Goal: Communication & Community: Answer question/provide support

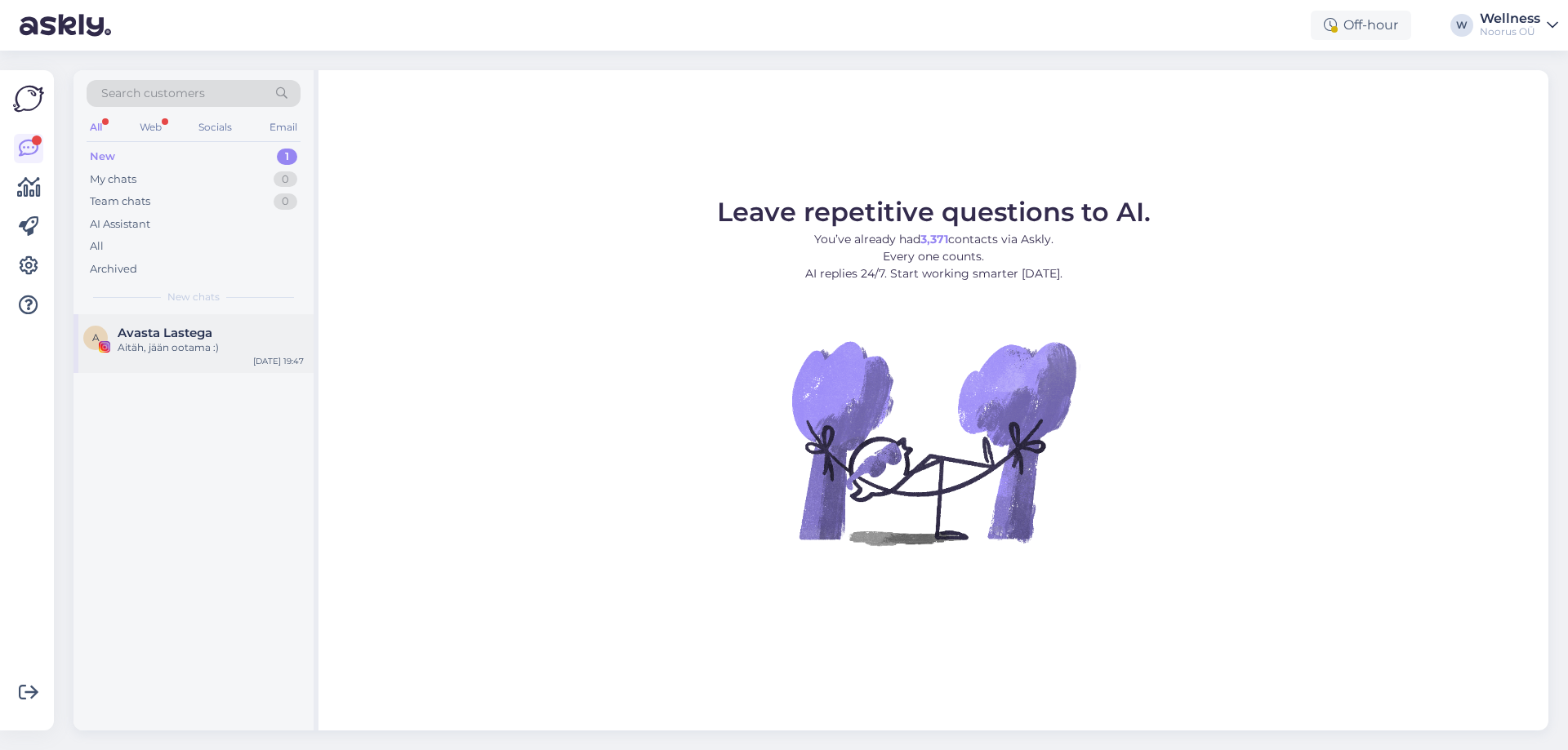
click at [147, 351] on div "Aitäh, jään ootama :)" at bounding box center [210, 347] width 186 height 15
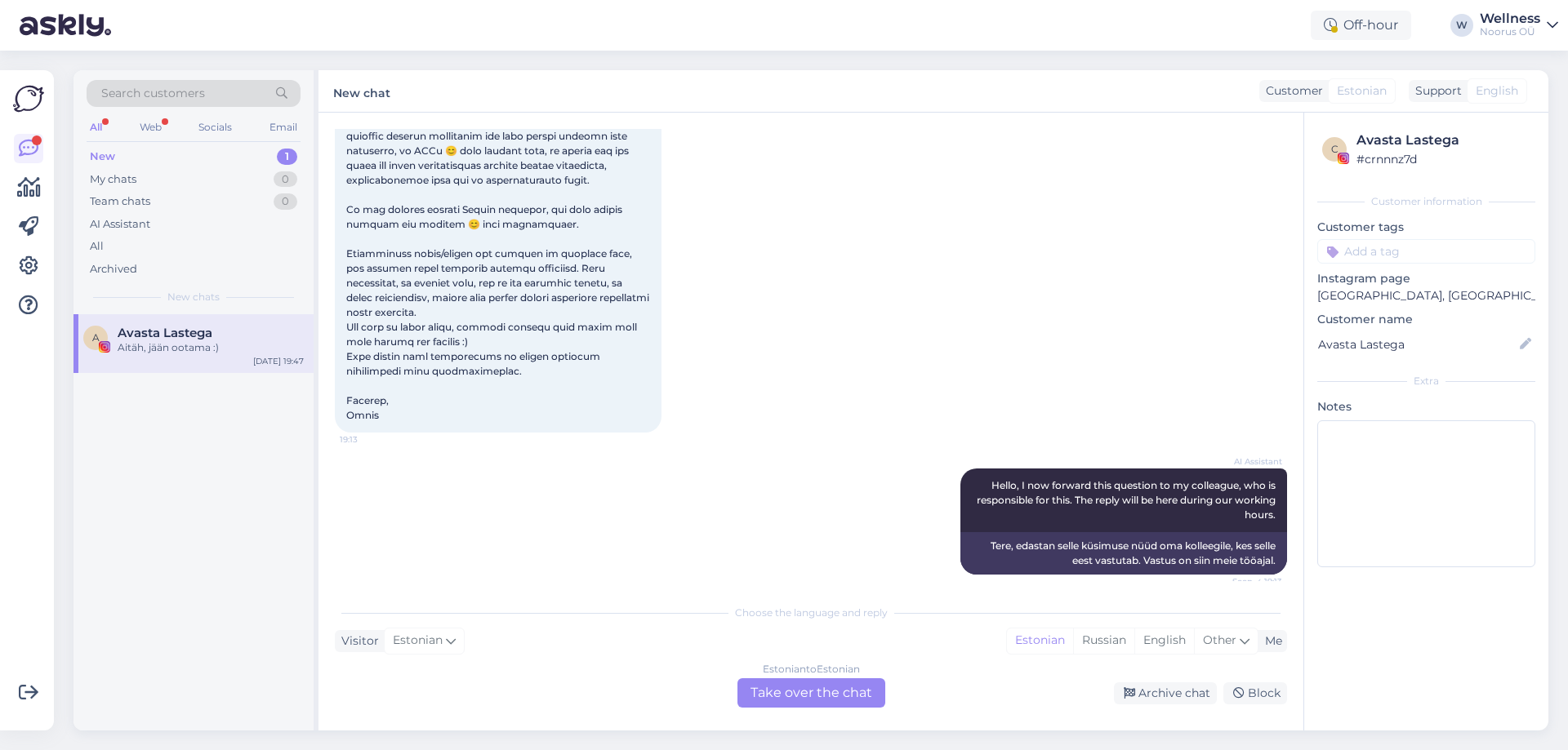
scroll to position [170, 0]
click at [99, 246] on div "All" at bounding box center [97, 247] width 14 height 17
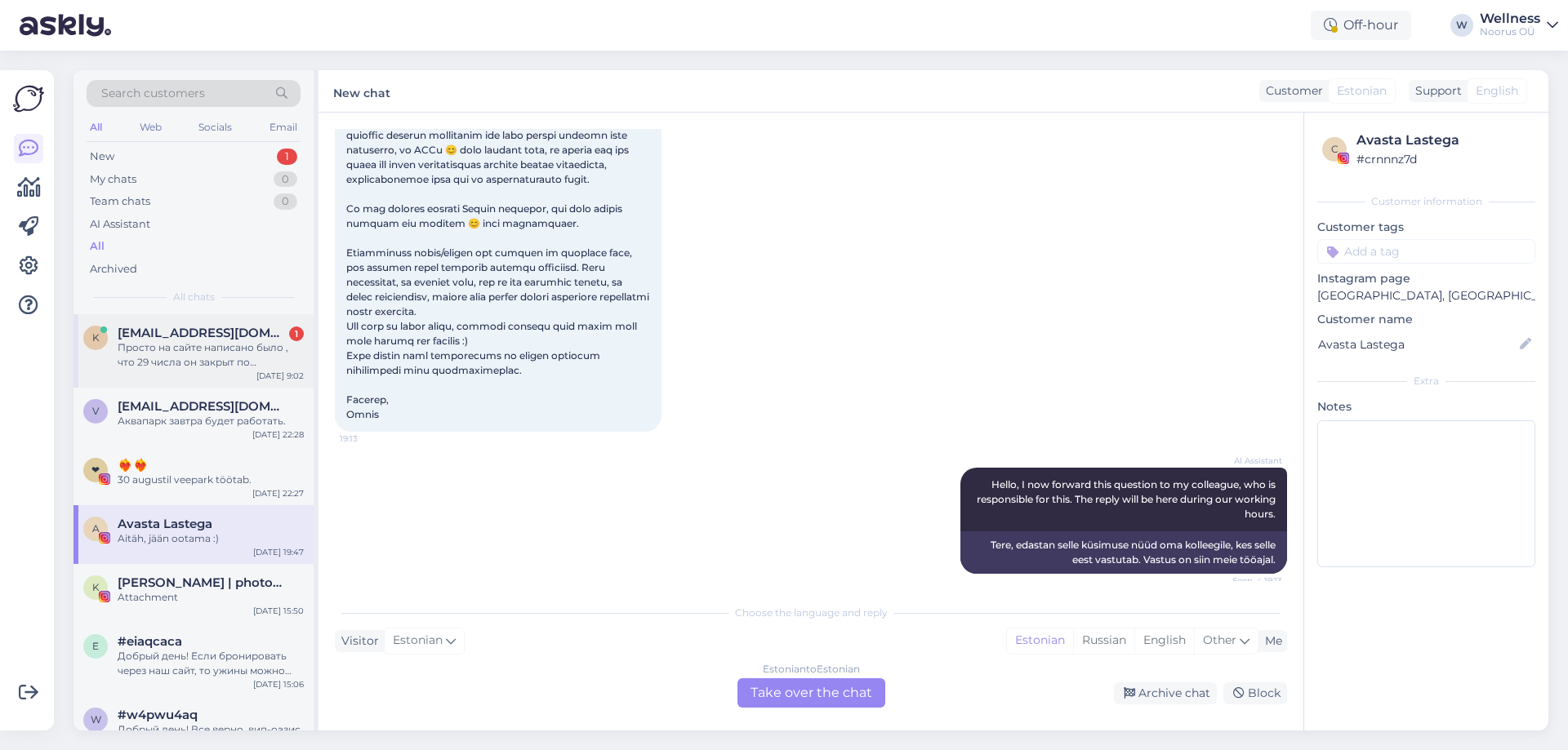
click at [191, 326] on span "[EMAIL_ADDRESS][DOMAIN_NAME]" at bounding box center [202, 333] width 170 height 15
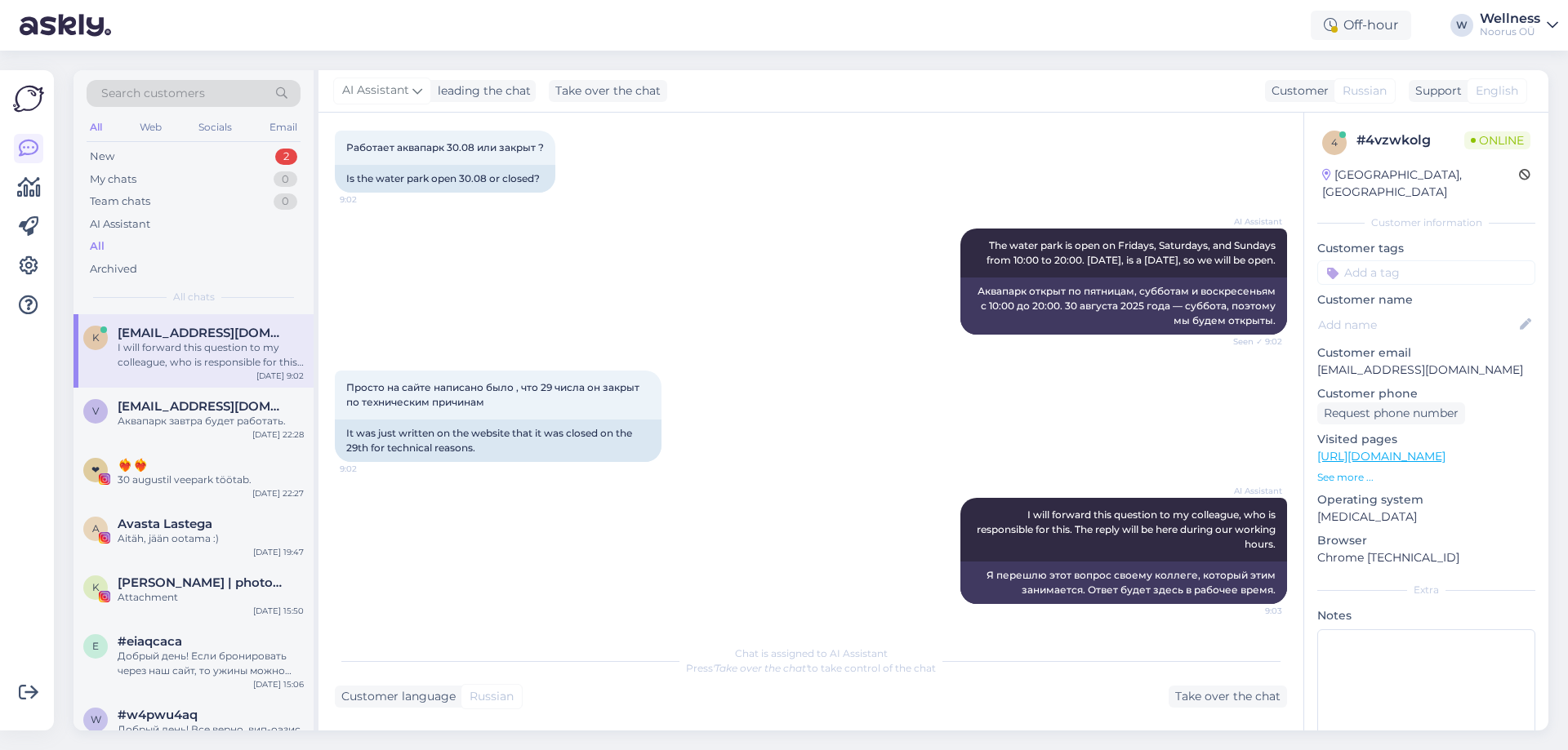
scroll to position [0, 0]
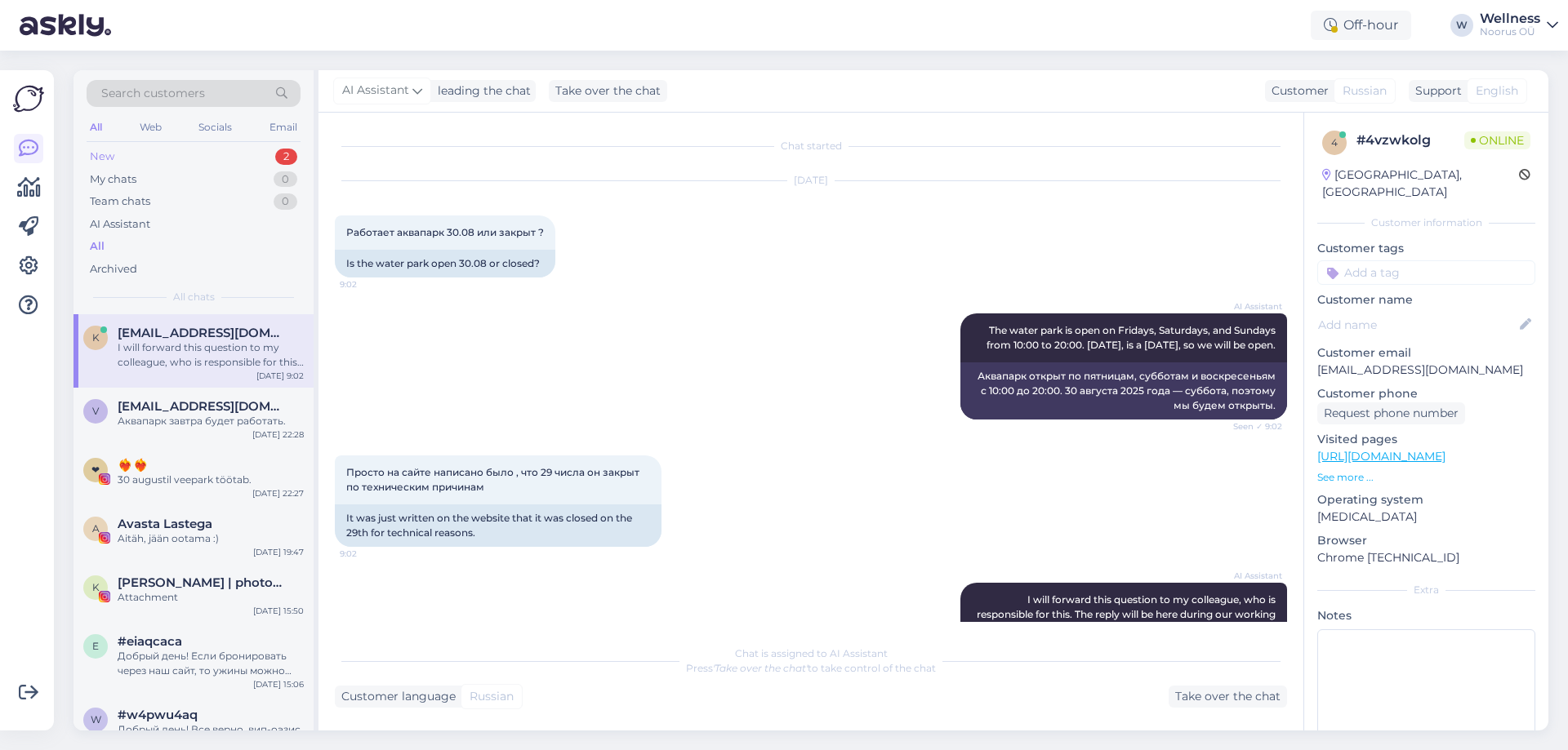
click at [105, 148] on div "New 2" at bounding box center [193, 156] width 214 height 23
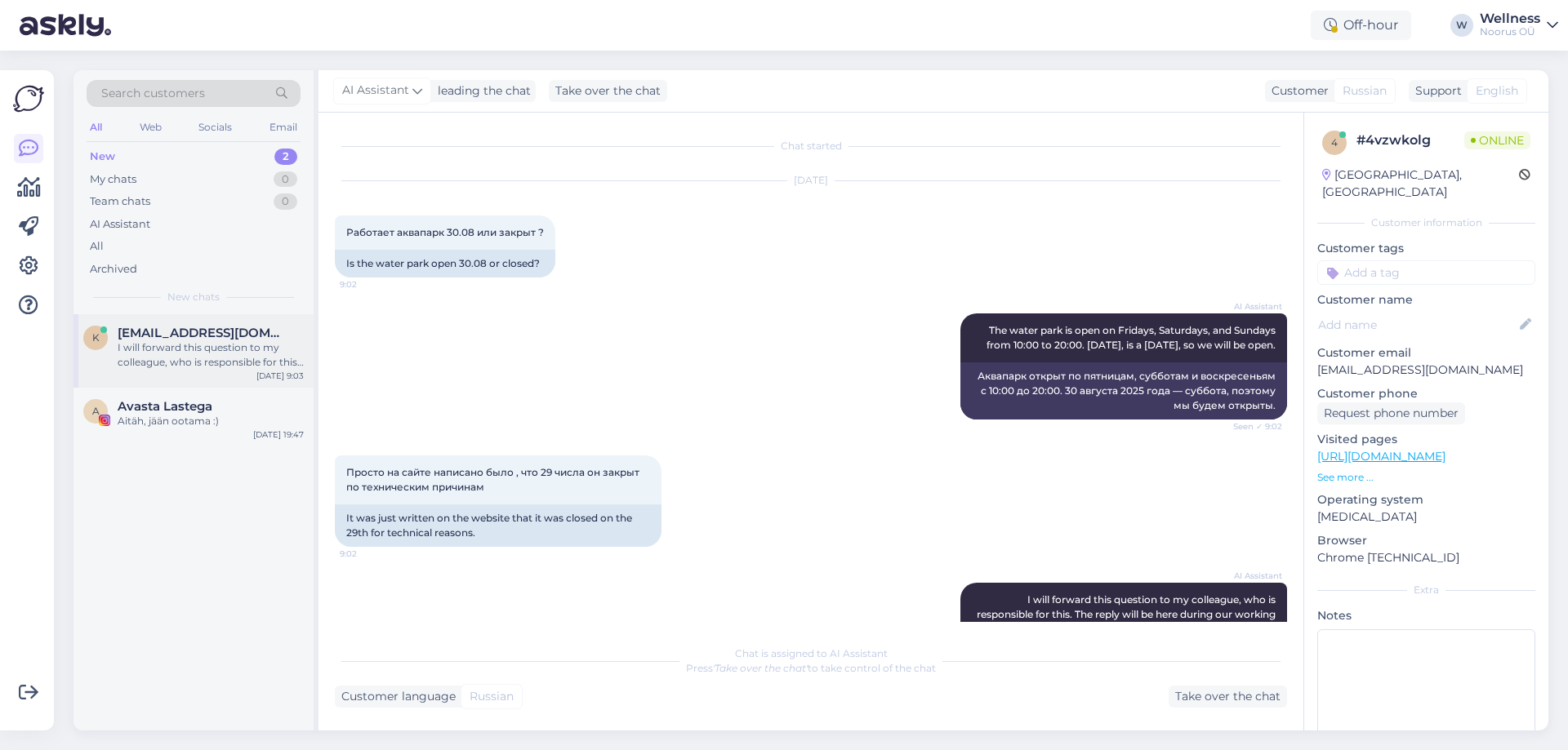
click at [178, 345] on div "I will forward this question to my colleague, who is responsible for this. The …" at bounding box center [210, 355] width 186 height 30
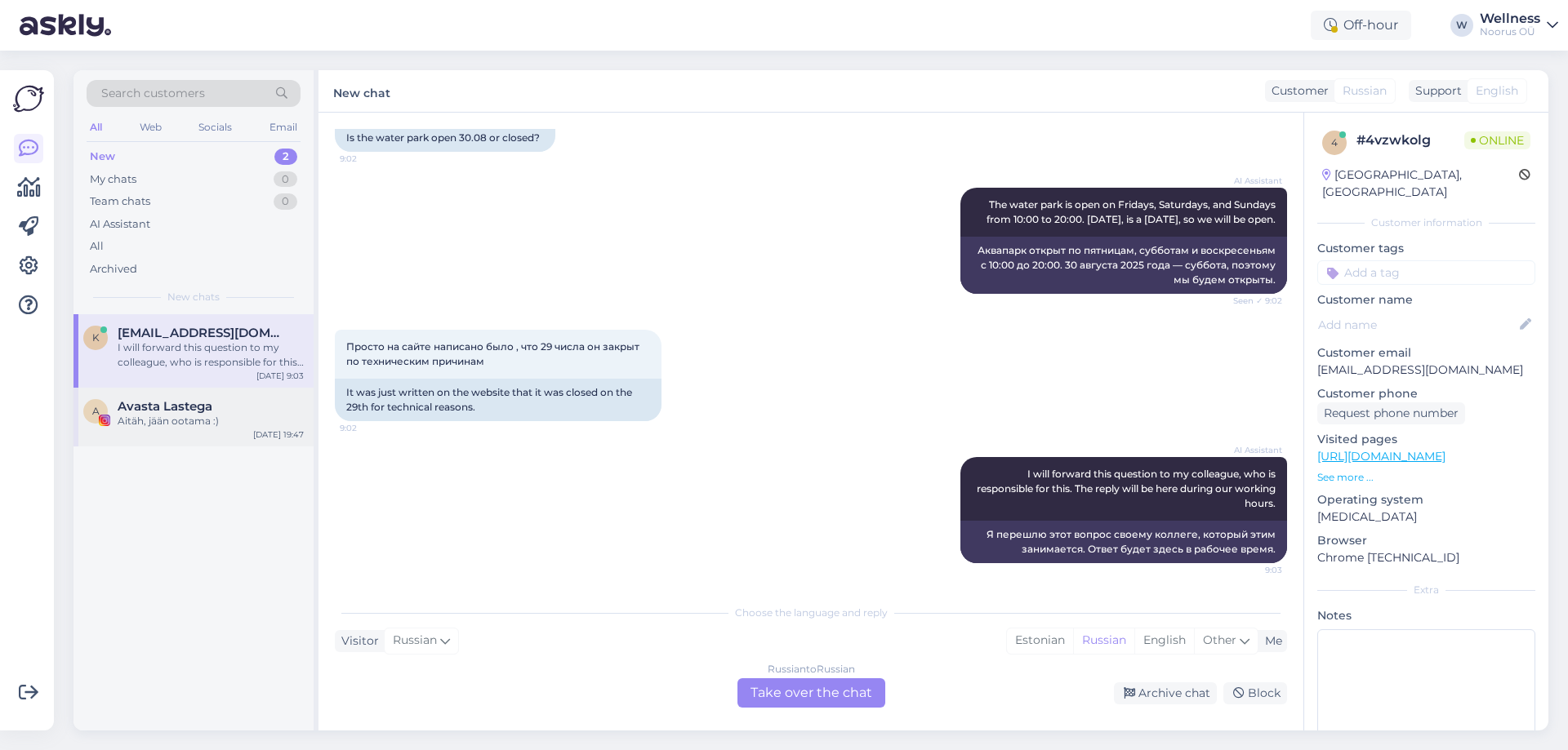
click at [171, 399] on div "A Avasta Lastega Aitäh, jään ootama :) [DATE] 19:47" at bounding box center [193, 416] width 240 height 59
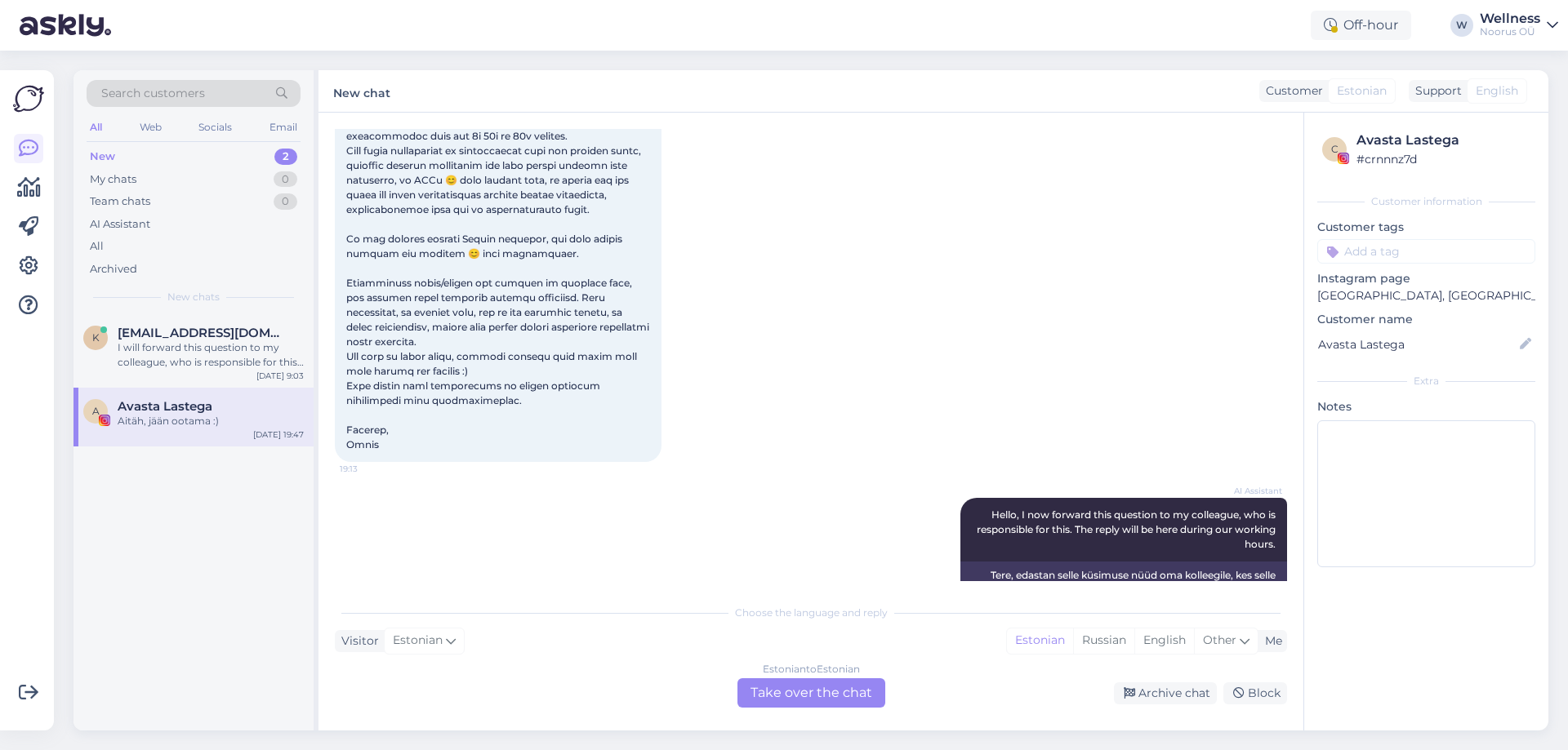
scroll to position [279, 0]
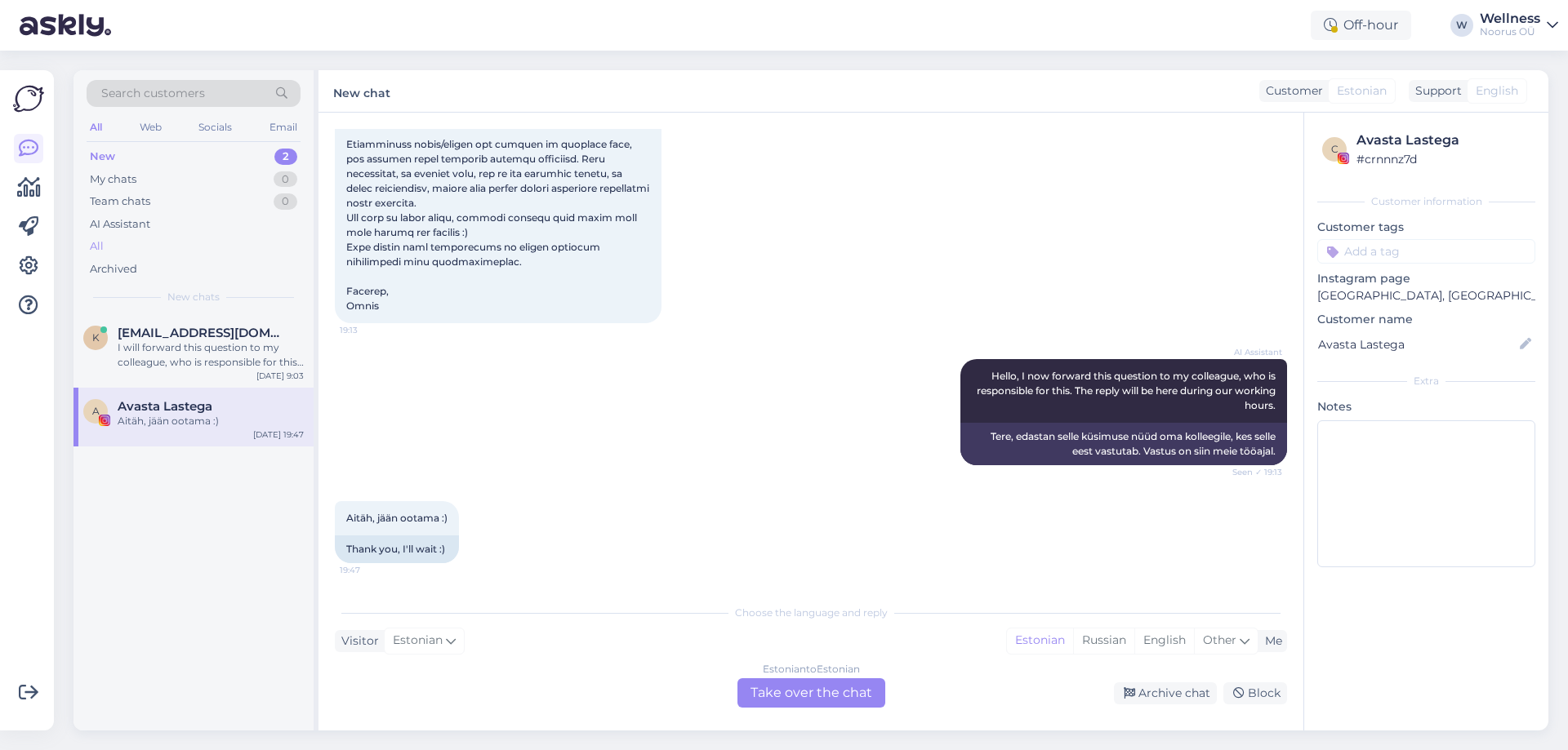
click at [104, 247] on div "All" at bounding box center [193, 247] width 214 height 23
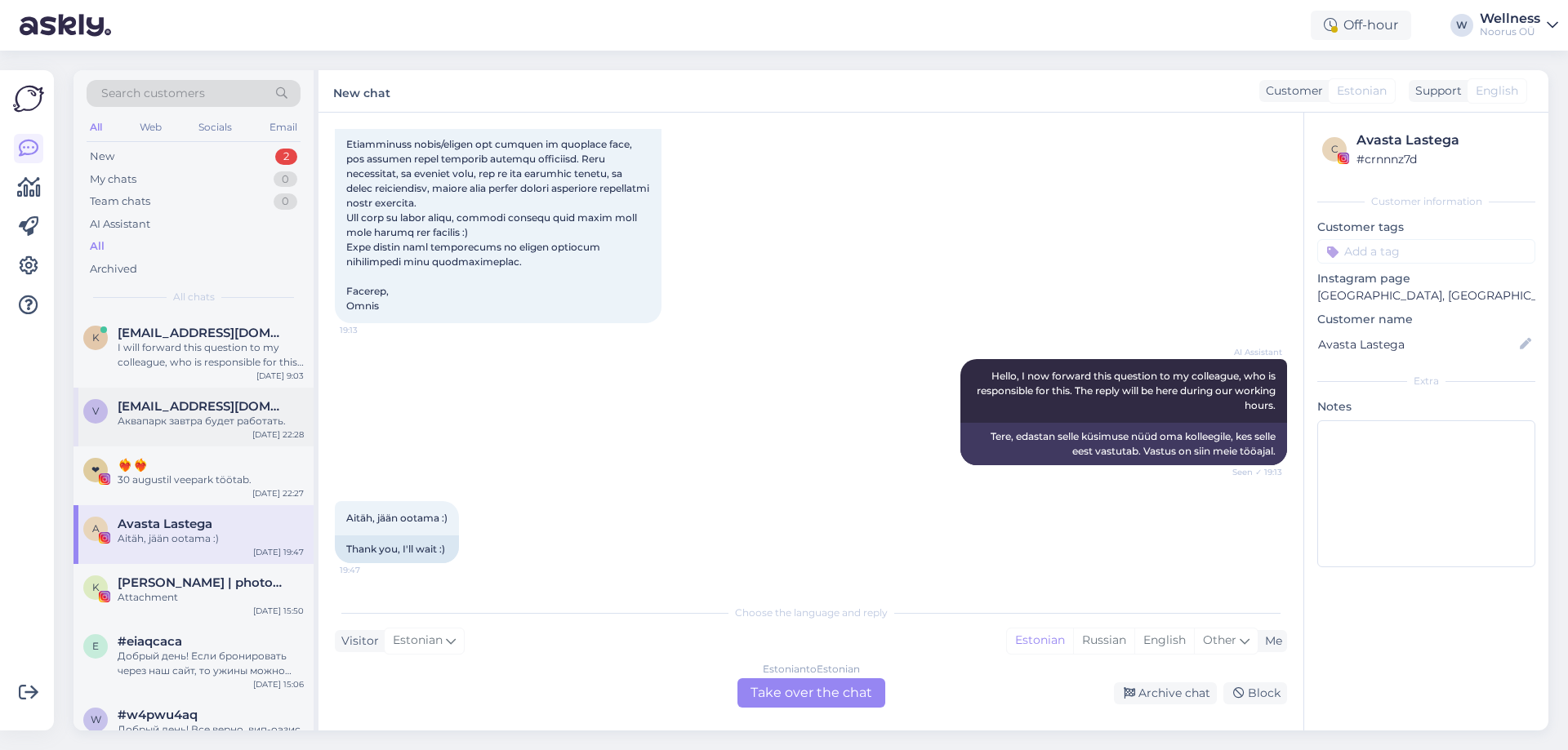
click at [177, 427] on div "Аквапарк завтра будет работать." at bounding box center [210, 420] width 186 height 15
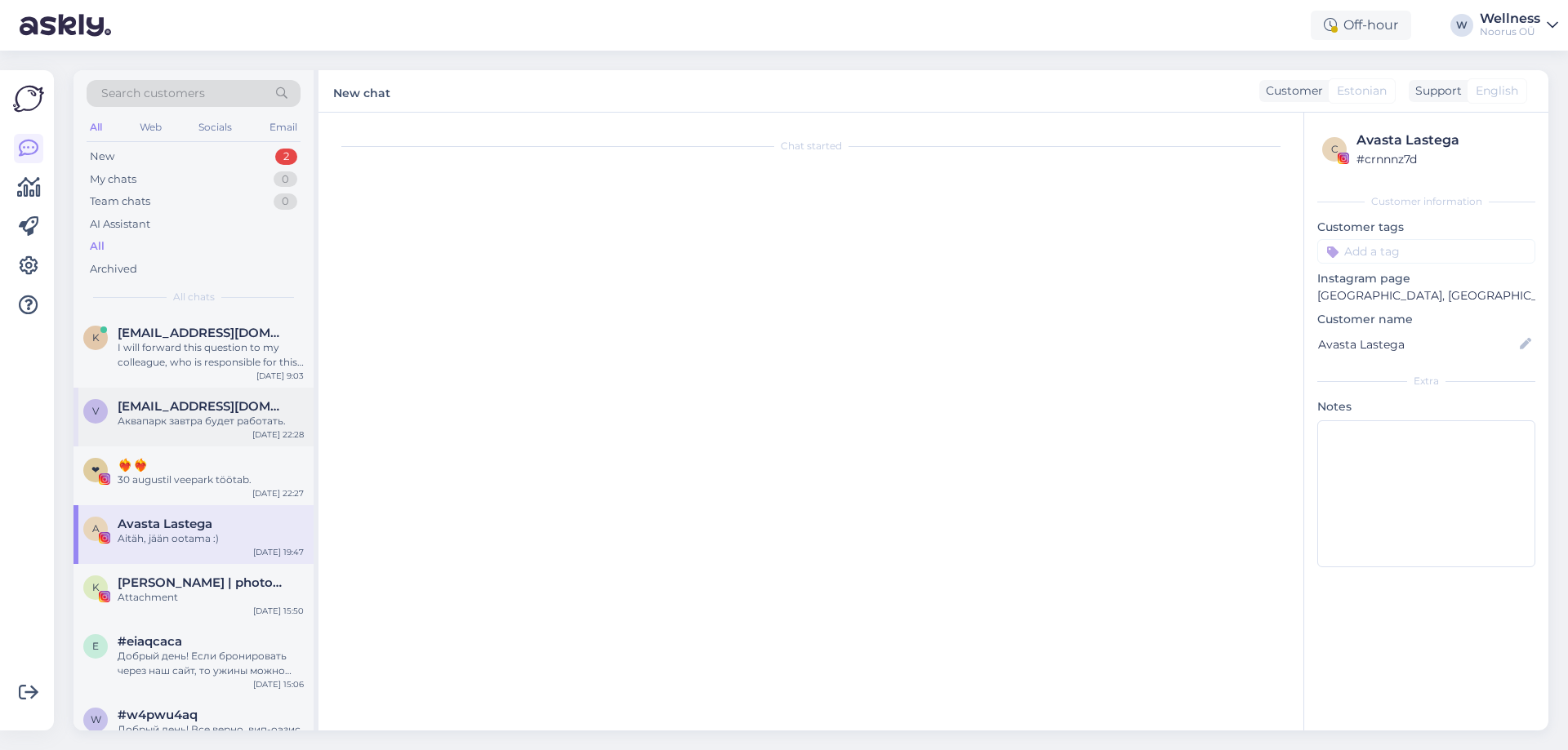
scroll to position [0, 0]
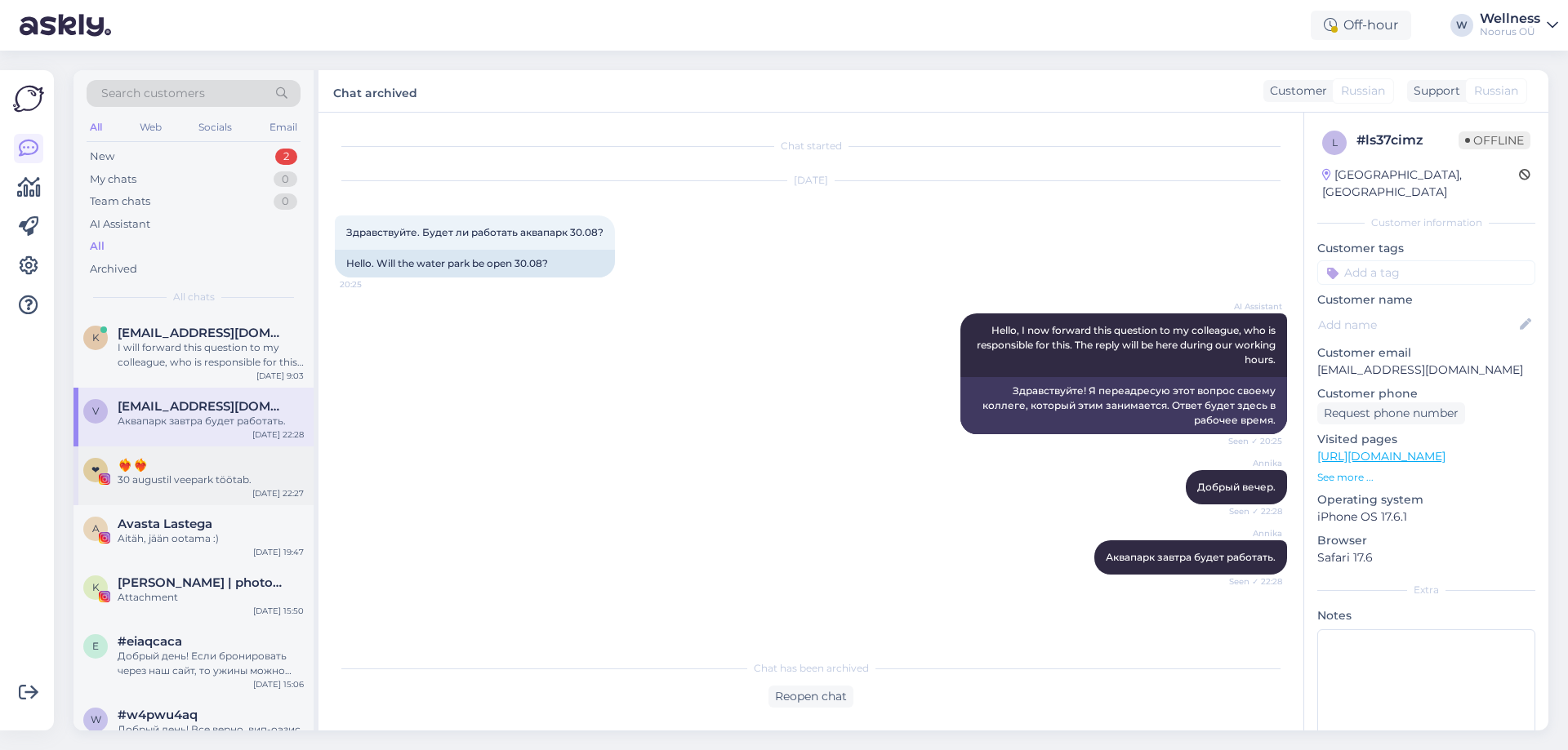
click at [149, 471] on span "❤️‍🔥❤️‍🔥" at bounding box center [132, 465] width 31 height 15
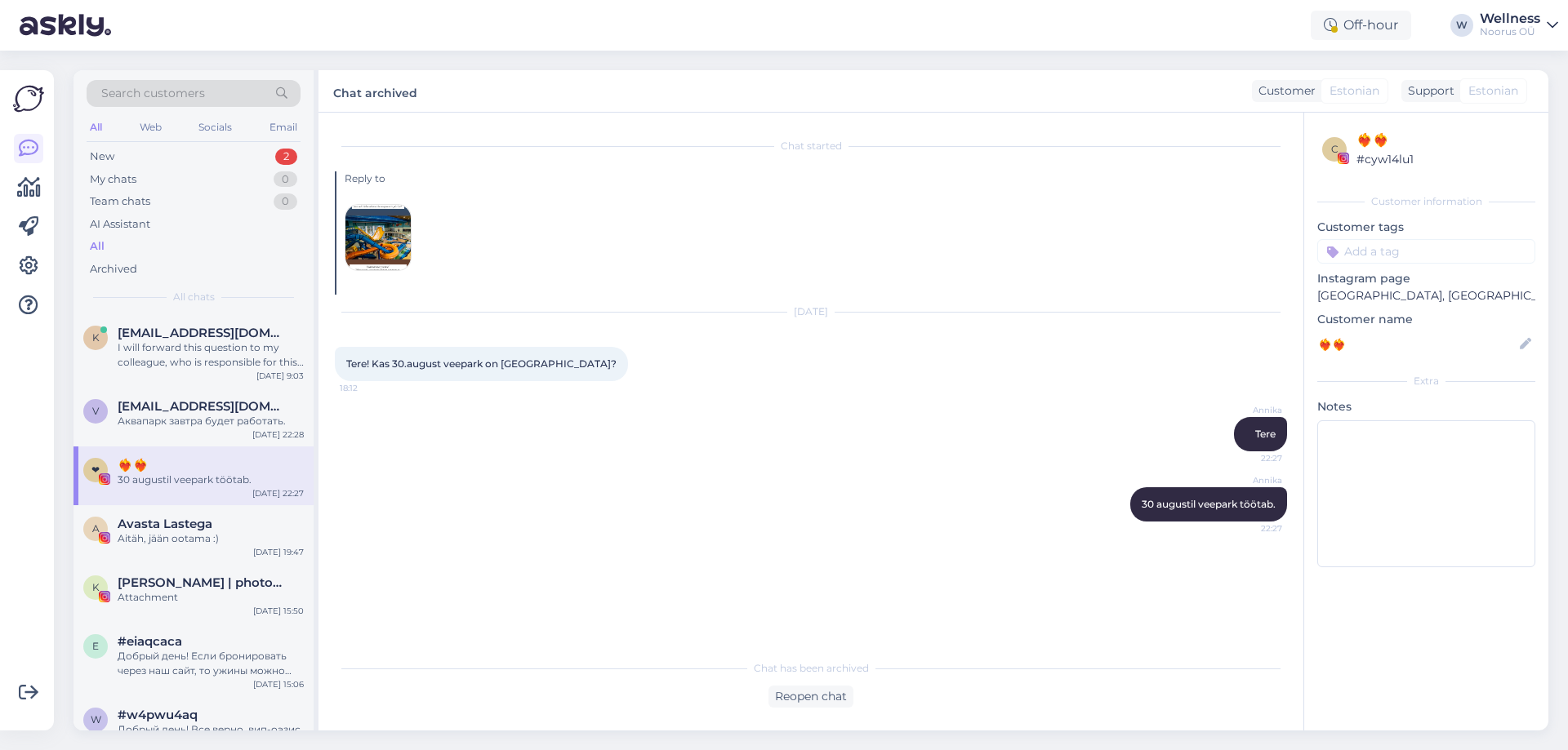
click at [382, 242] on img at bounding box center [378, 237] width 66 height 66
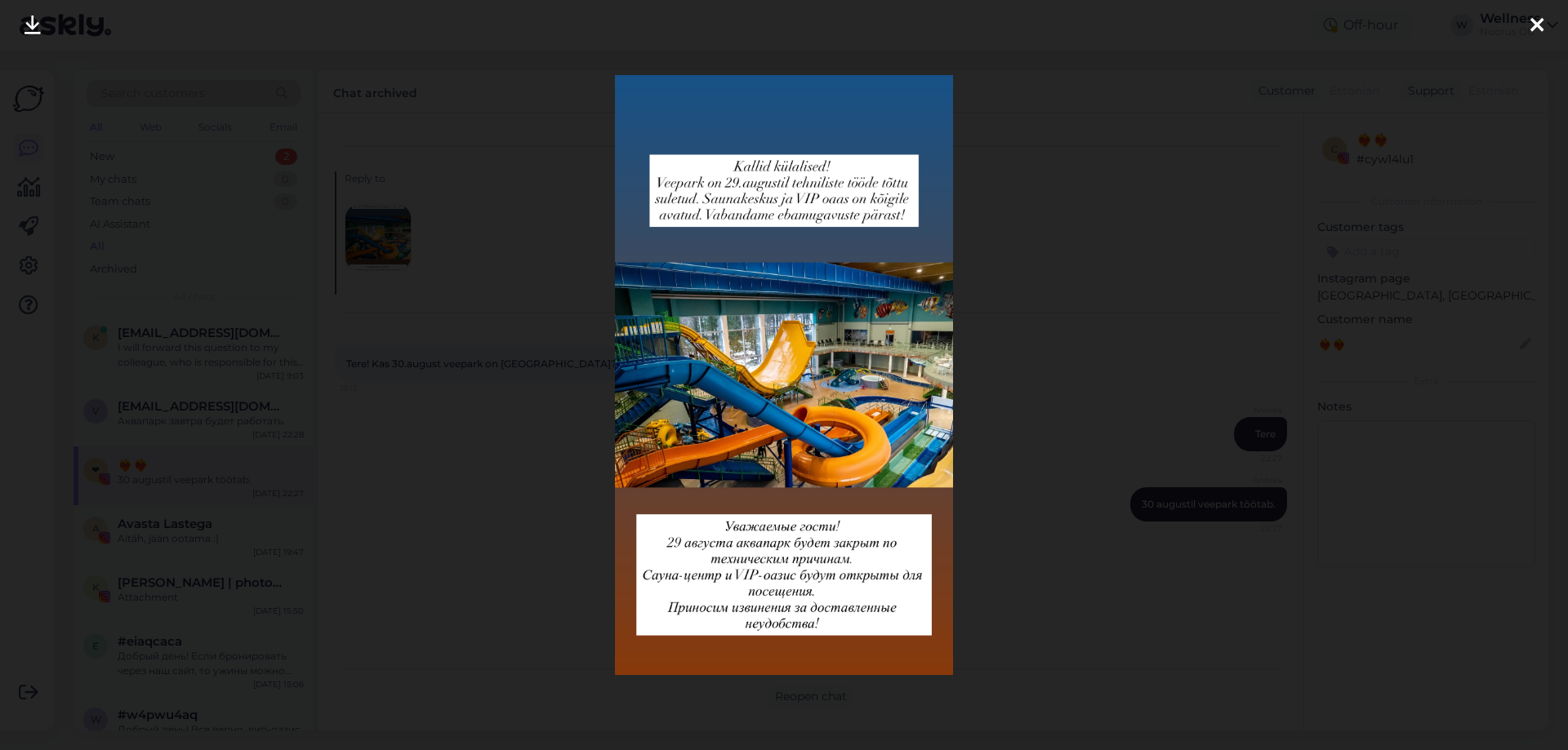
click at [1539, 16] on icon at bounding box center [1537, 26] width 13 height 21
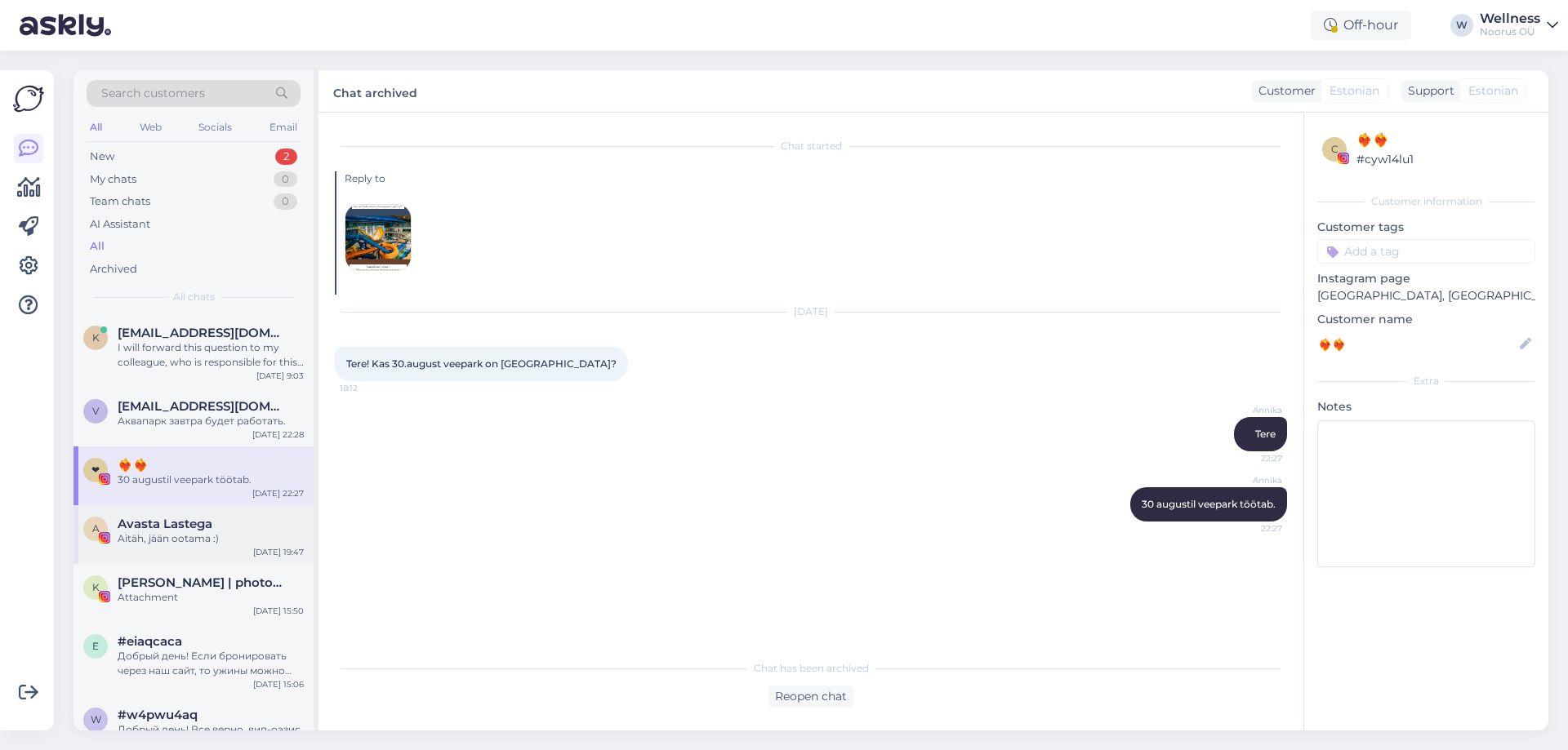
click at [166, 535] on div "Aitäh, jään ootama :)" at bounding box center [210, 538] width 186 height 15
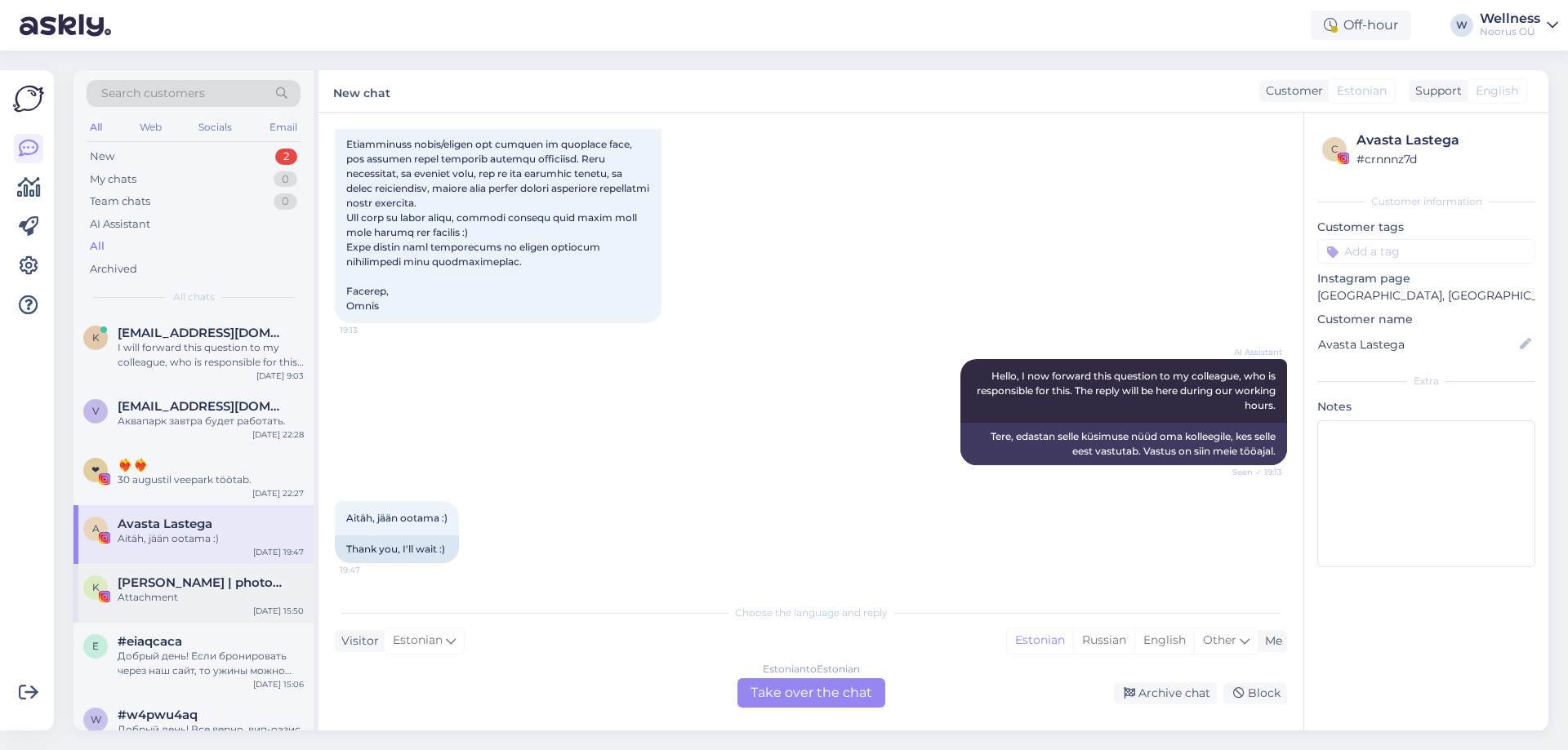
click at [181, 577] on span "[PERSON_NAME] | photographer & lifestyle" at bounding box center [202, 582] width 170 height 15
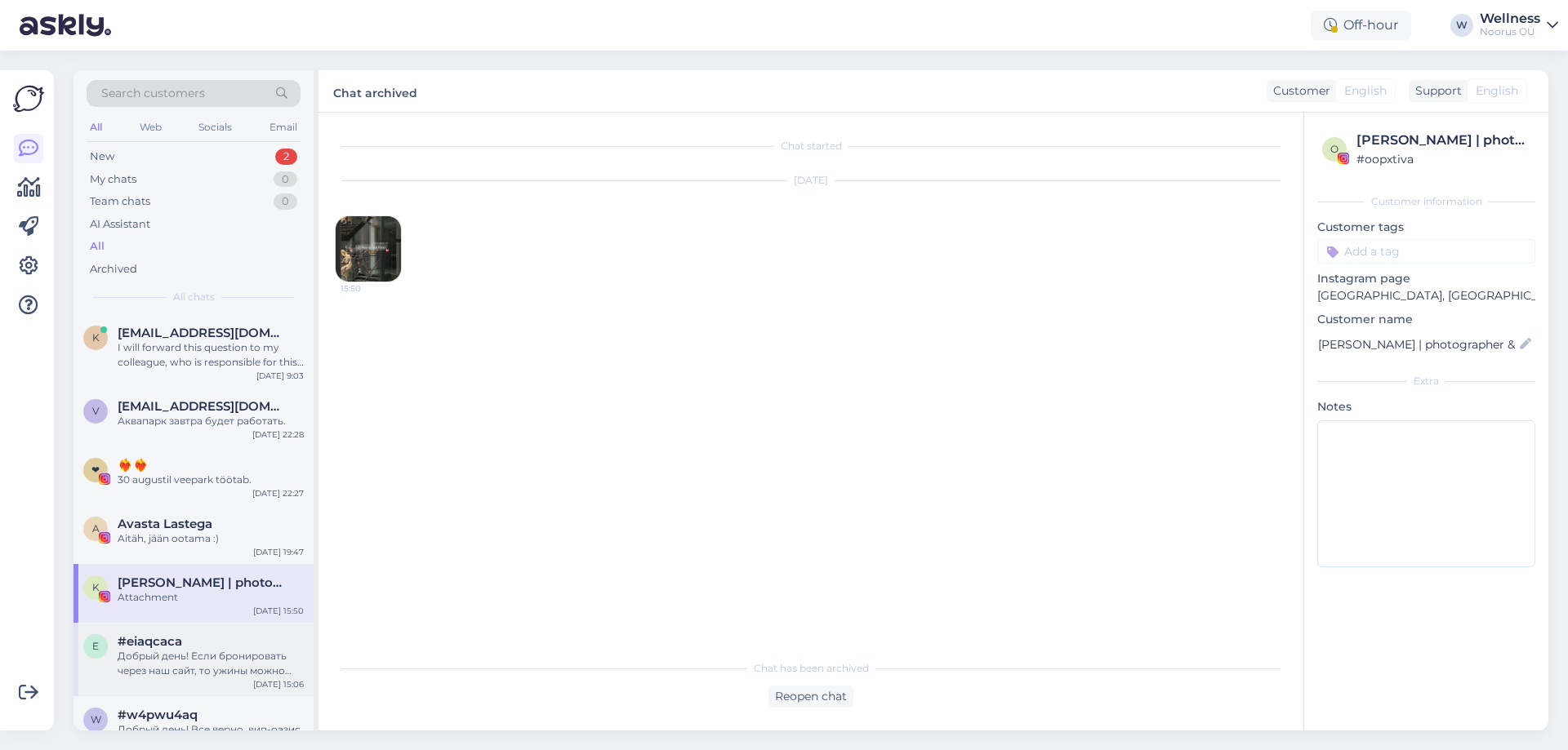
click at [170, 662] on div "Добрый день! Если бронировать через наш сайт, то ужины можно добавить отдельно." at bounding box center [210, 663] width 186 height 30
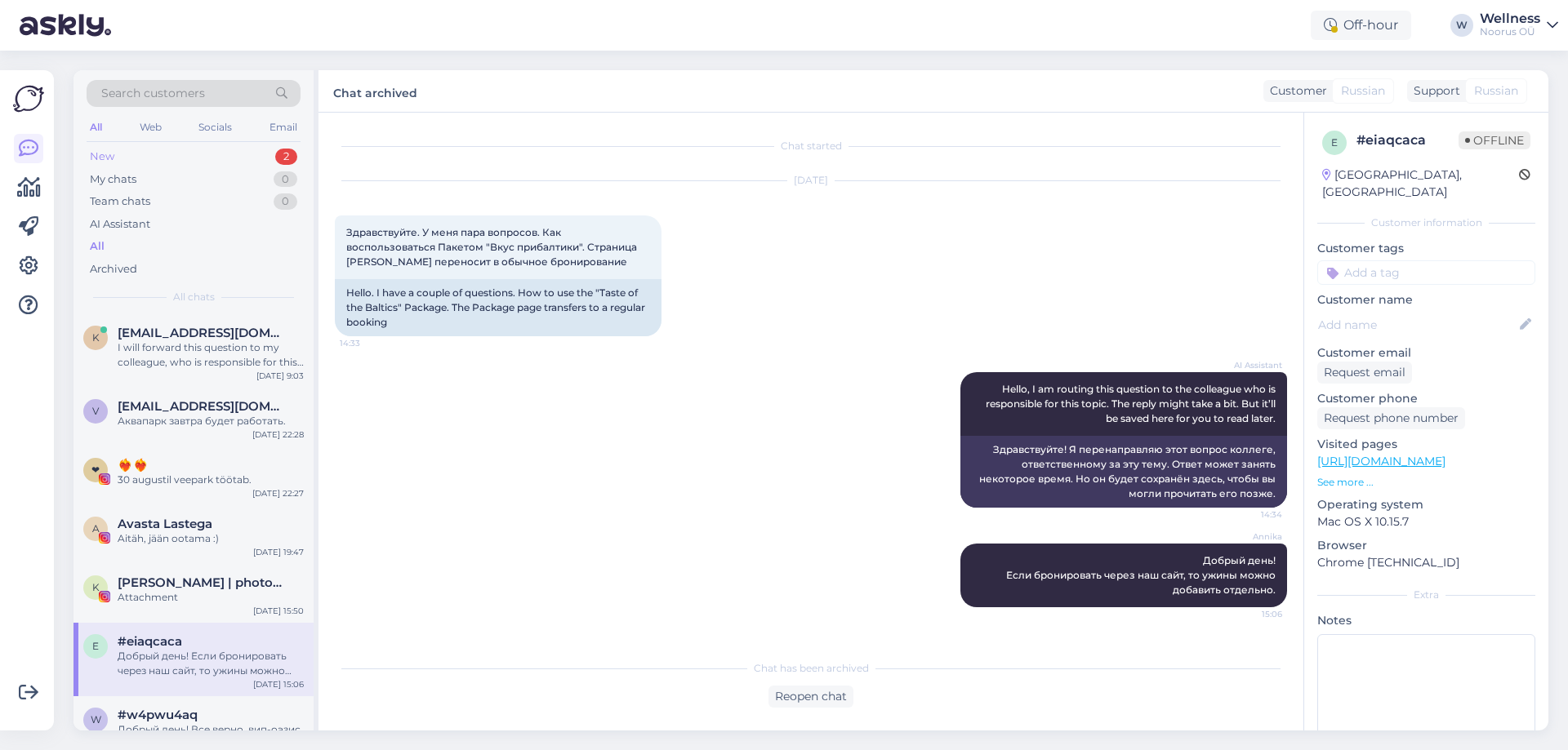
click at [113, 152] on div "New" at bounding box center [102, 156] width 24 height 17
